Goal: Task Accomplishment & Management: Manage account settings

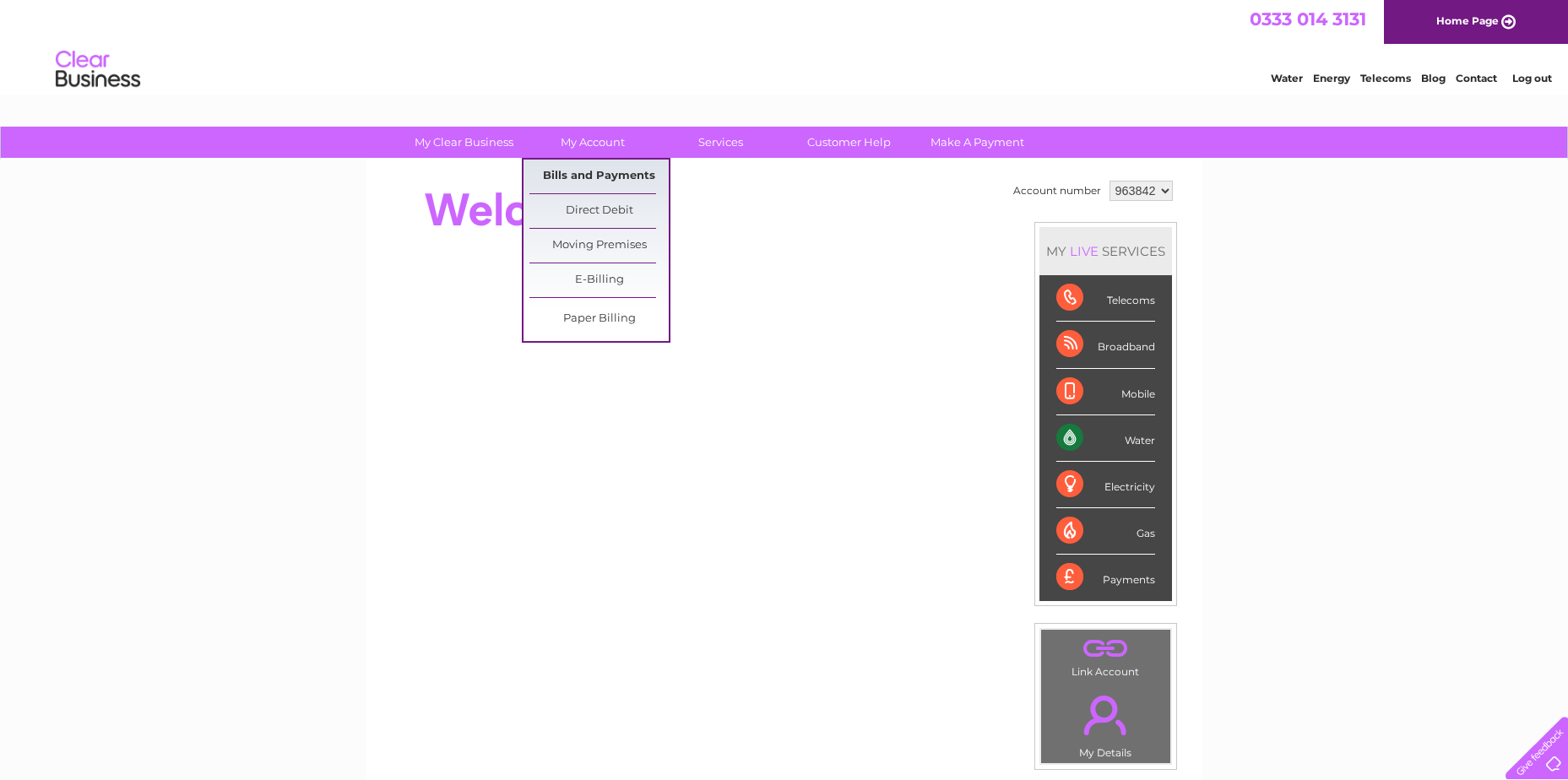
click at [586, 167] on link "Bills and Payments" at bounding box center [599, 176] width 139 height 33
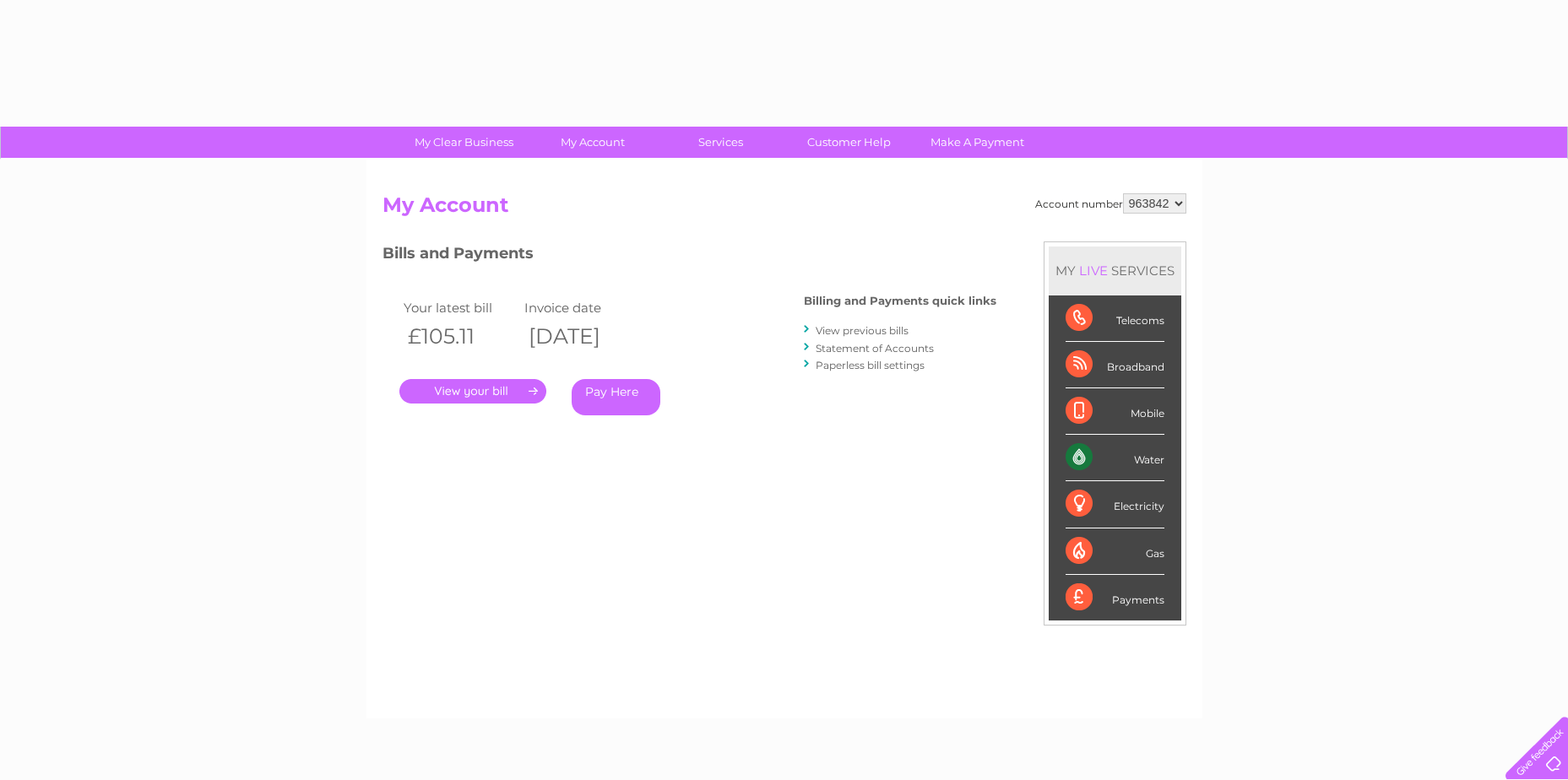
click at [579, 170] on div "Account number 963842 My Account MY LIVE SERVICES Telecoms Broadband Mobile Wat…" at bounding box center [784, 439] width 836 height 558
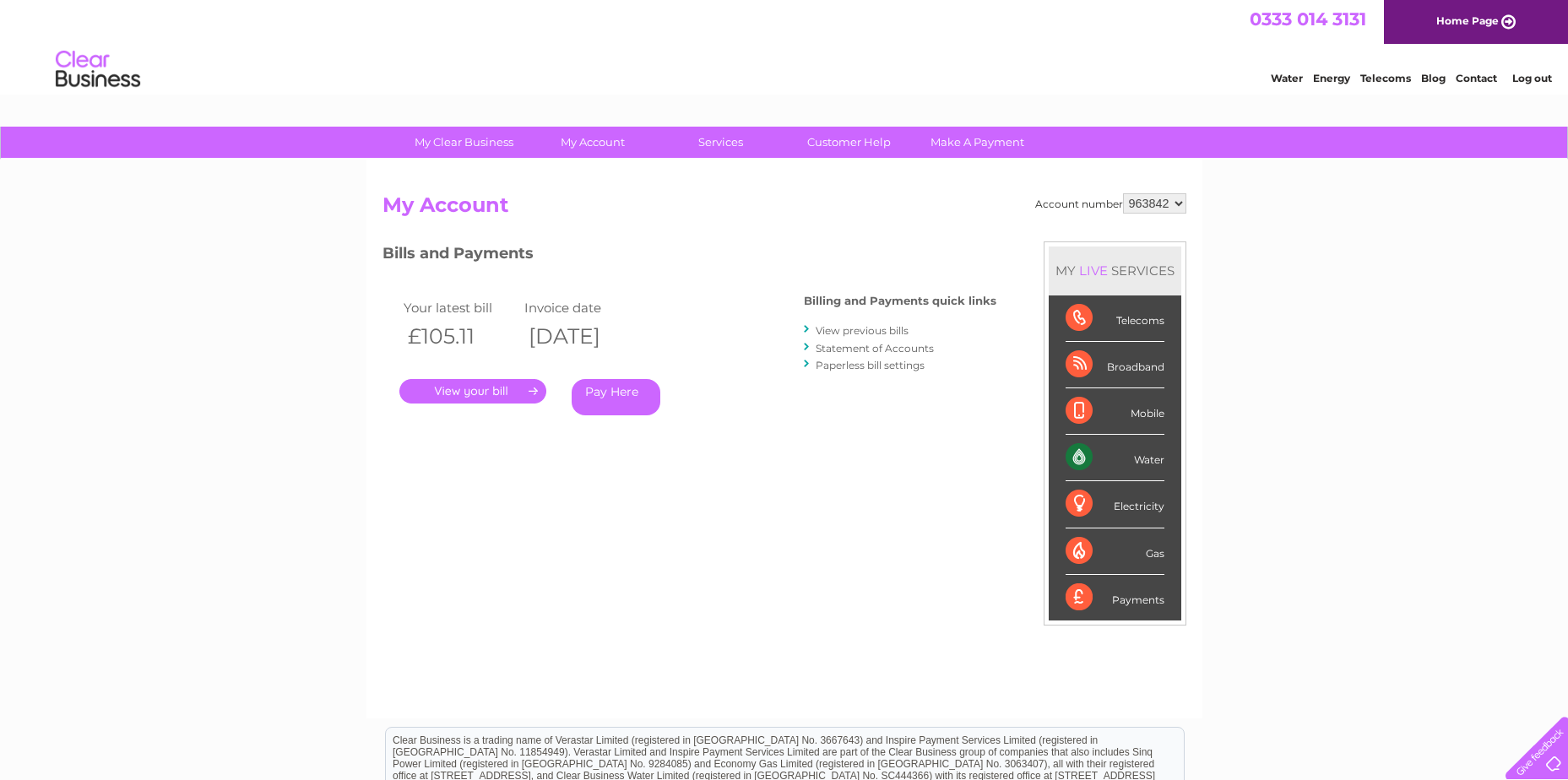
click at [495, 384] on link "." at bounding box center [472, 391] width 147 height 24
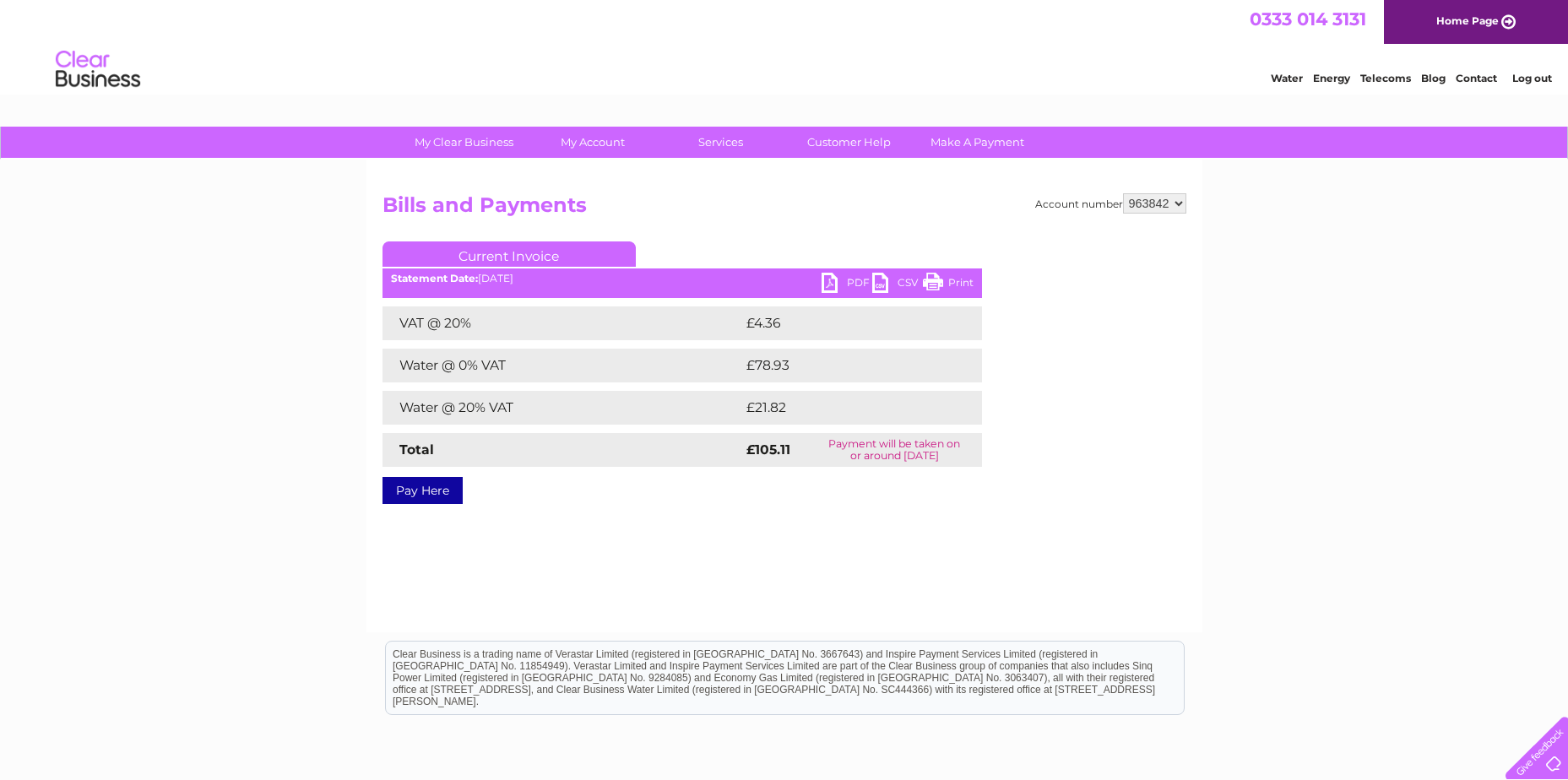
click at [841, 288] on link "PDF" at bounding box center [846, 285] width 51 height 24
click at [799, 56] on div "Water Energy Telecoms Blog Contact Log out" at bounding box center [784, 70] width 1568 height 55
